Goal: Book appointment/travel/reservation

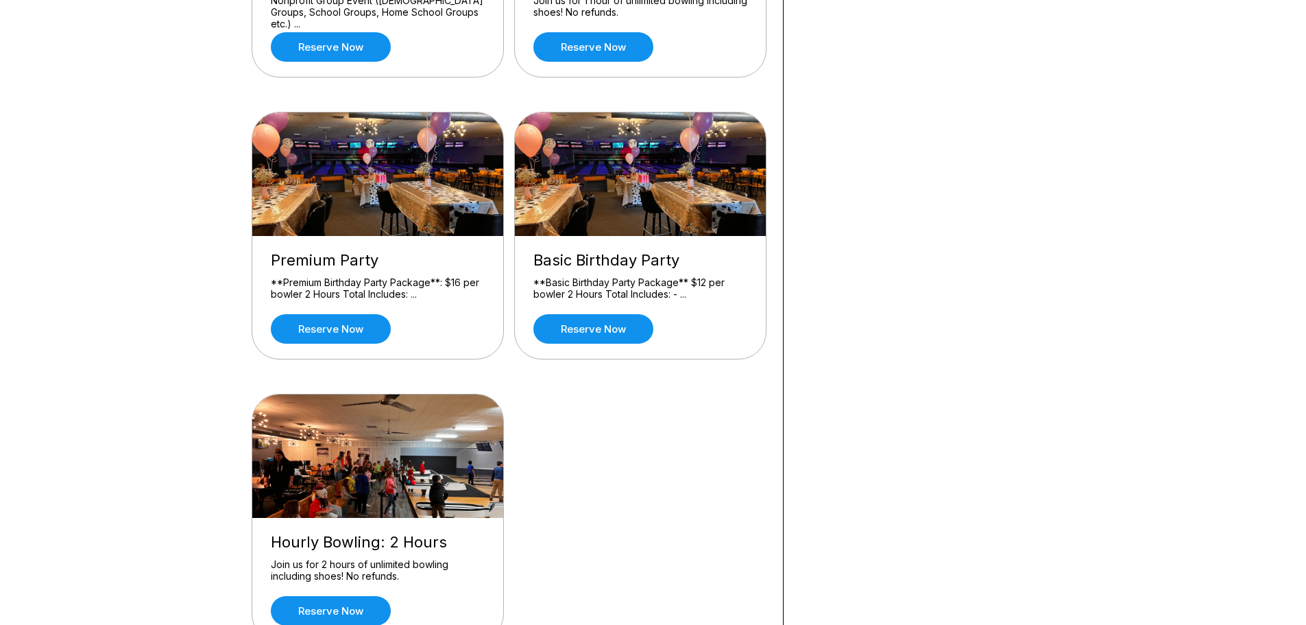
scroll to position [343, 0]
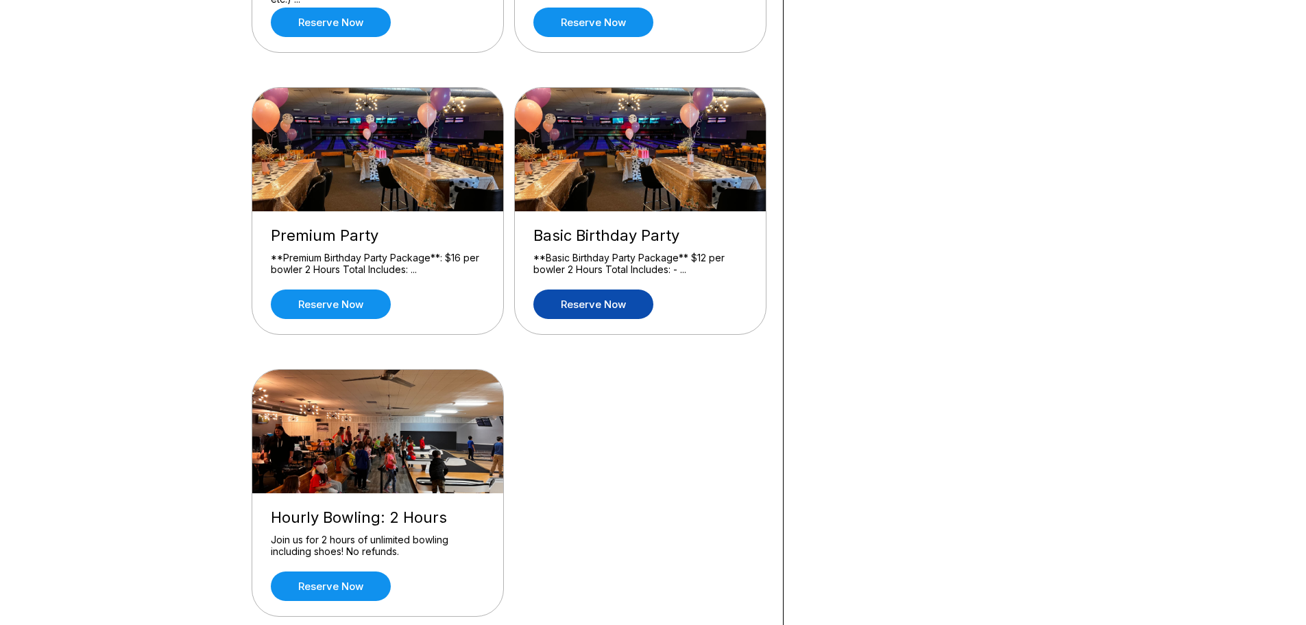
click at [594, 307] on link "Reserve now" at bounding box center [593, 303] width 120 height 29
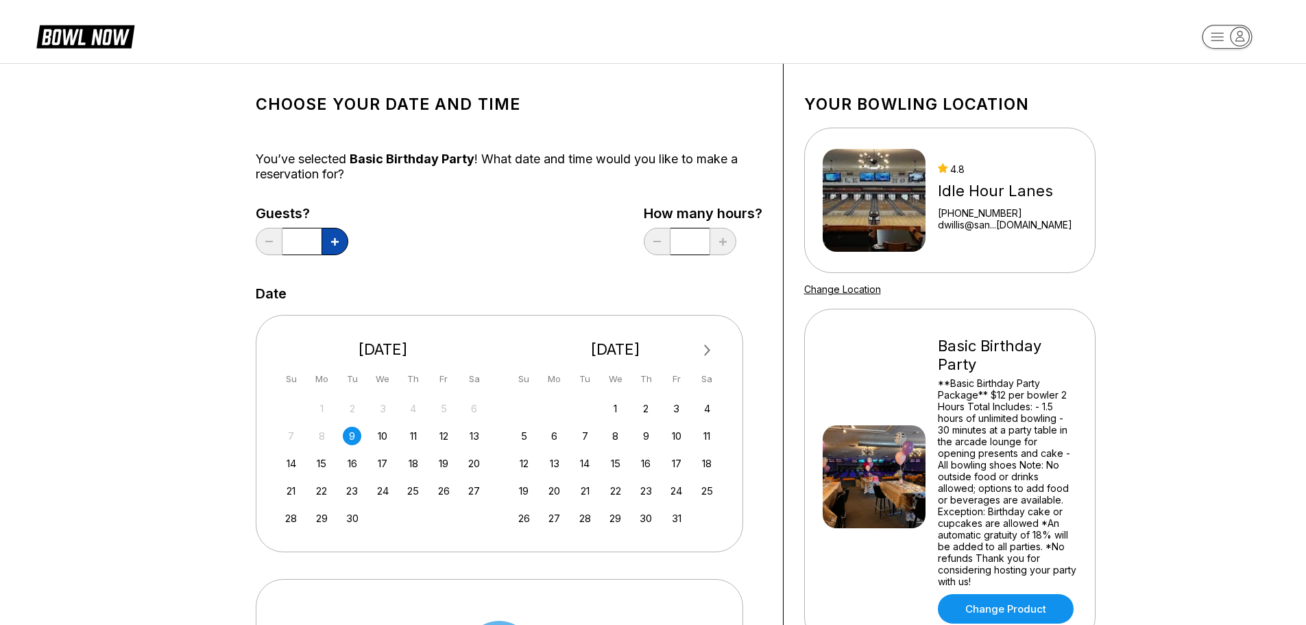
click at [331, 241] on icon at bounding box center [335, 242] width 8 height 8
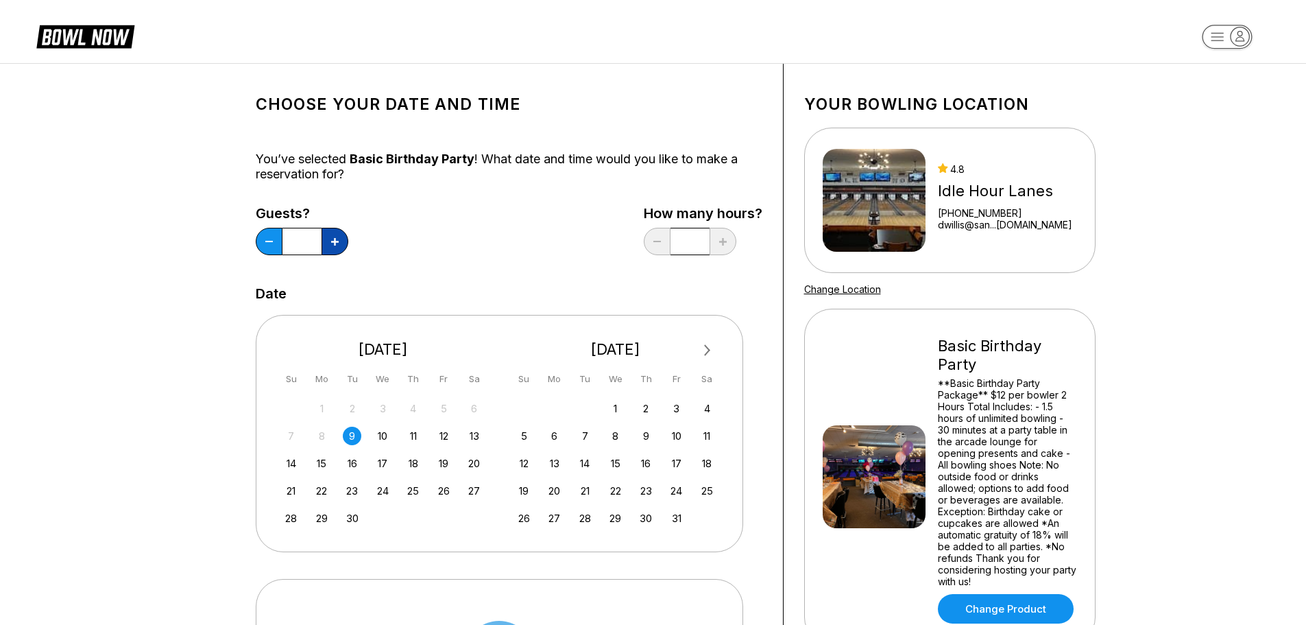
click at [331, 241] on icon at bounding box center [335, 242] width 8 height 8
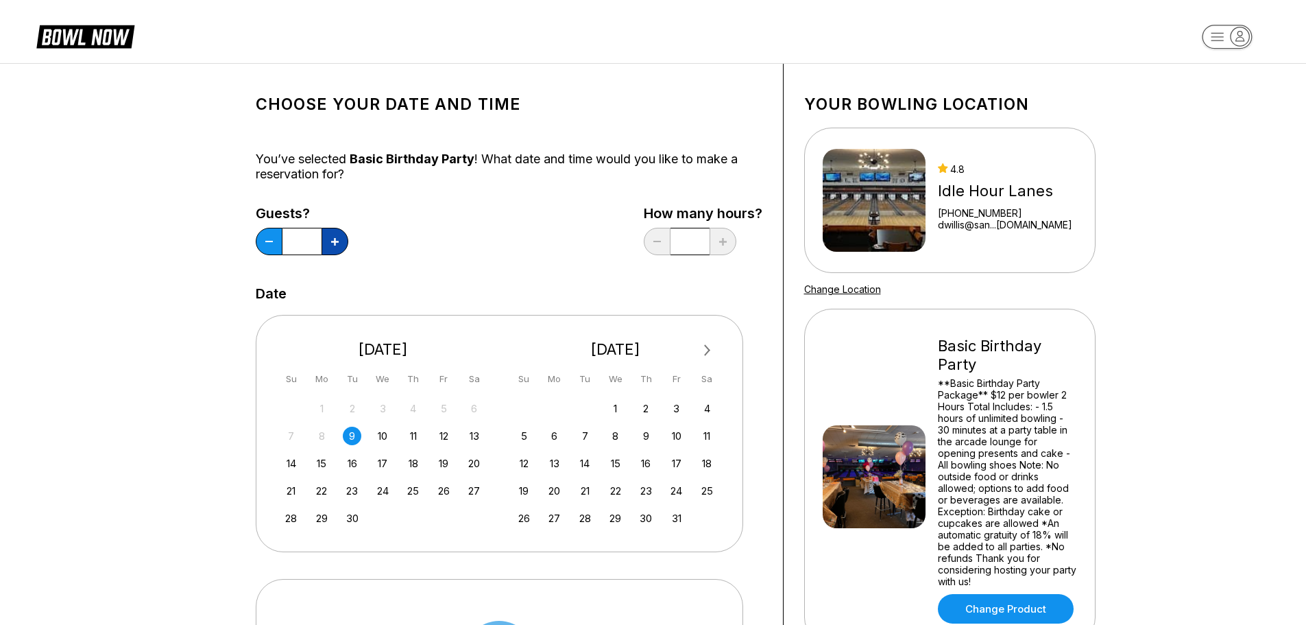
click at [331, 241] on icon at bounding box center [335, 242] width 8 height 8
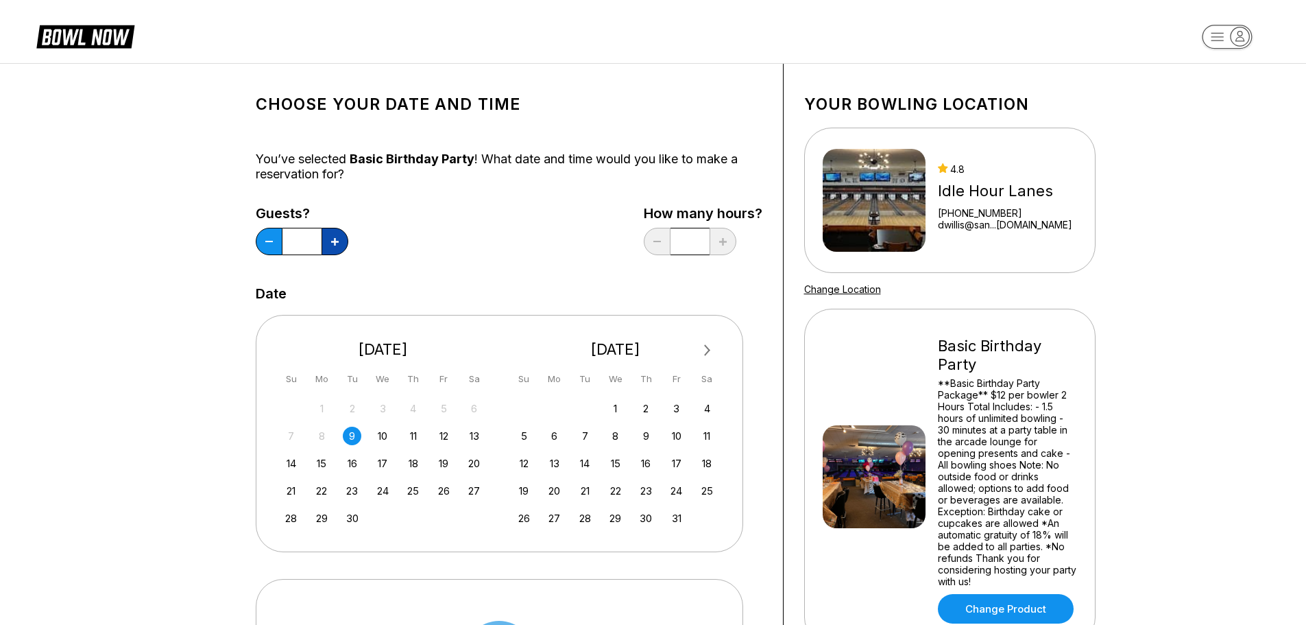
click at [331, 241] on icon at bounding box center [335, 242] width 8 height 8
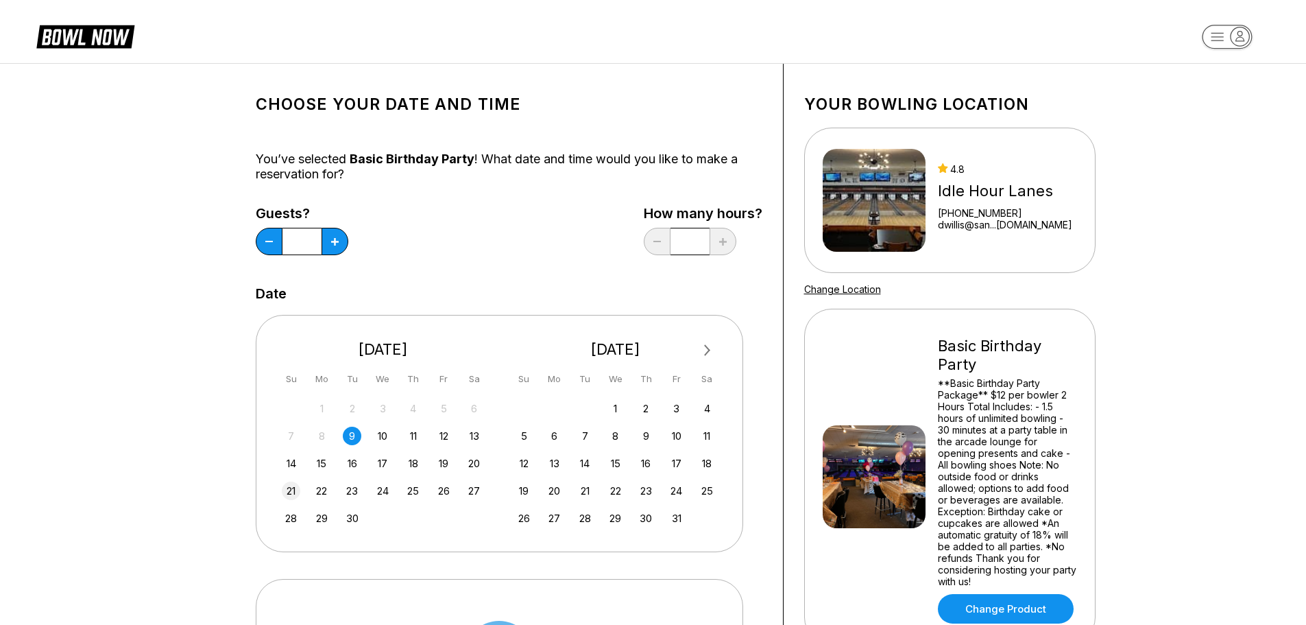
click at [294, 491] on div "21" at bounding box center [291, 490] width 19 height 19
click at [272, 246] on button at bounding box center [269, 241] width 27 height 27
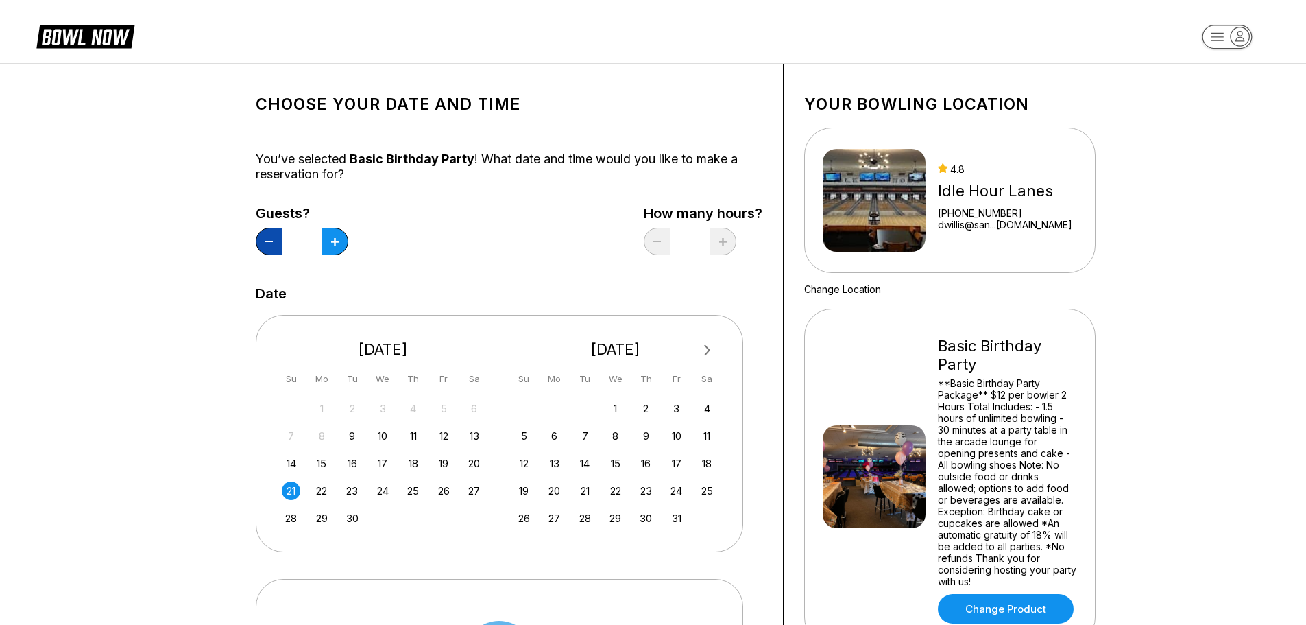
click at [272, 246] on button at bounding box center [269, 241] width 27 height 27
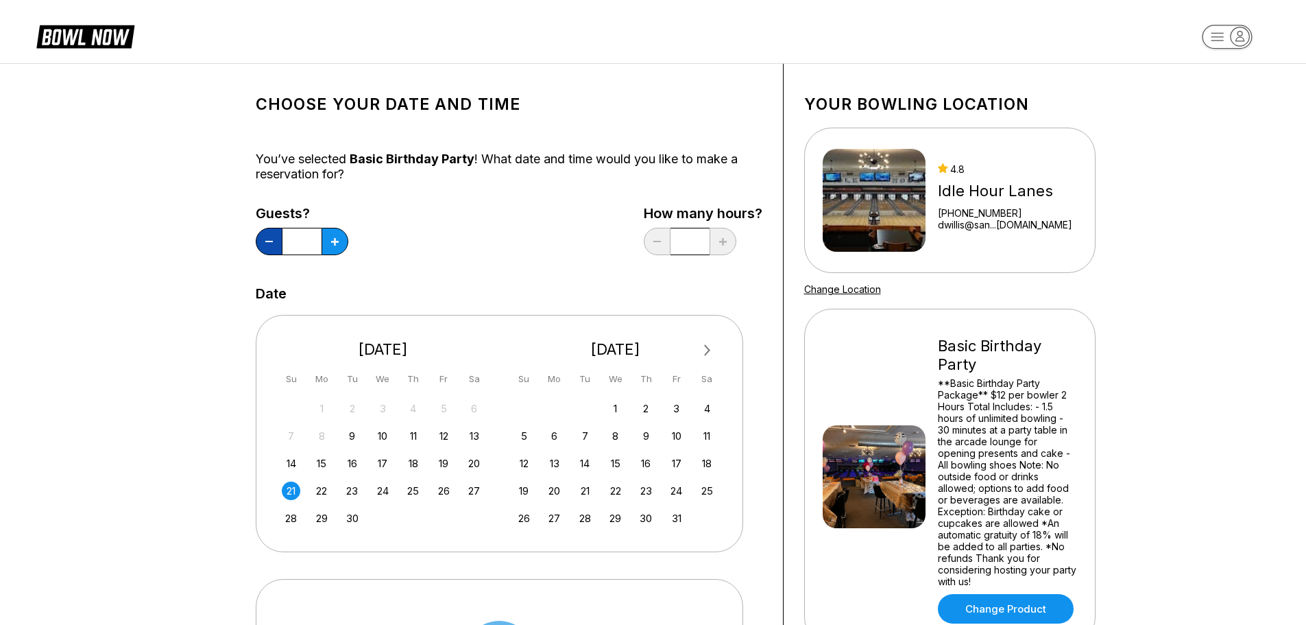
click at [272, 246] on button at bounding box center [269, 241] width 27 height 27
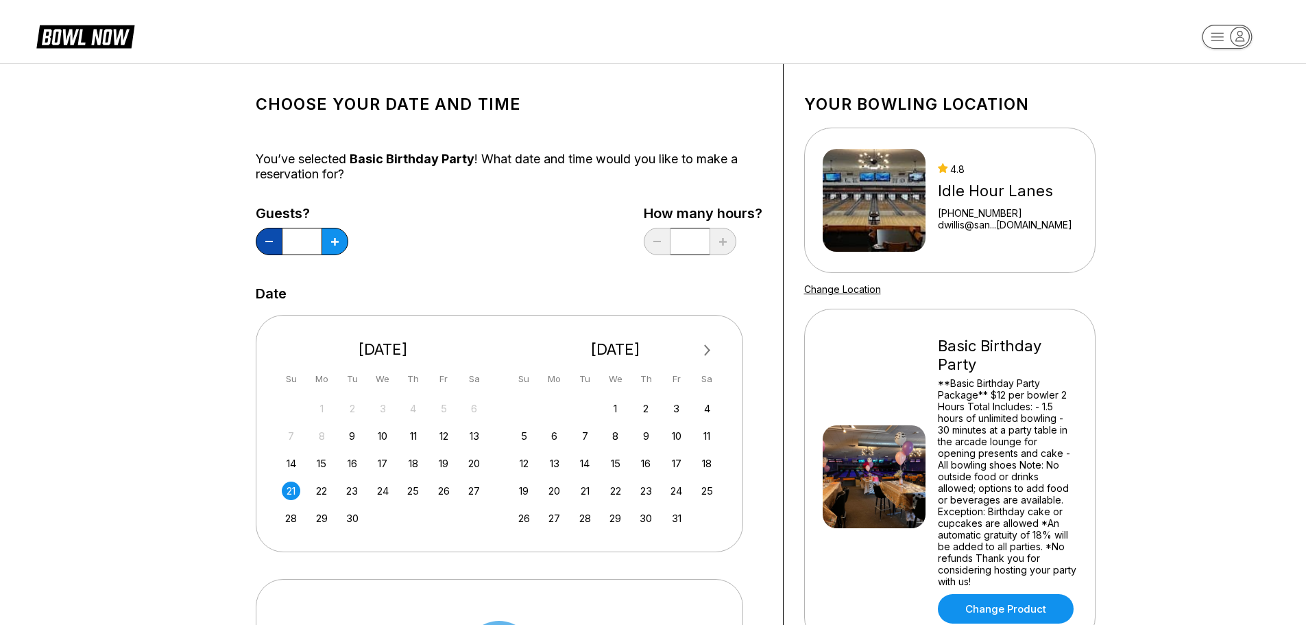
click at [272, 246] on button at bounding box center [269, 241] width 27 height 27
type input "**"
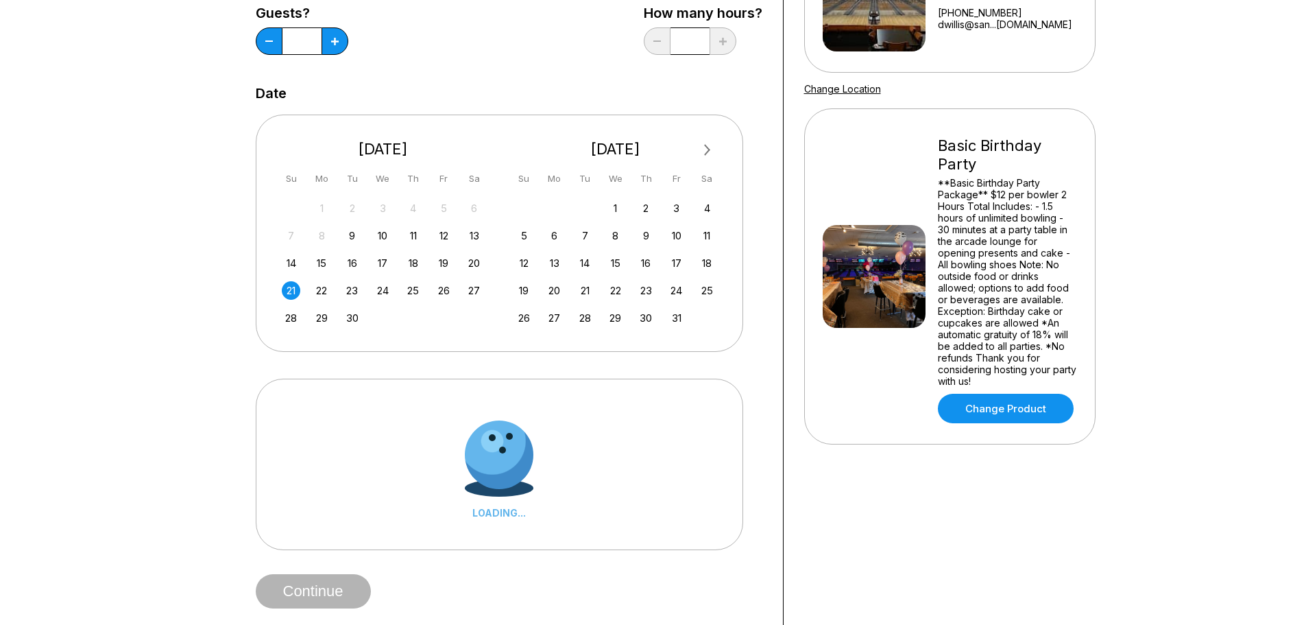
scroll to position [206, 0]
